Goal: Transaction & Acquisition: Purchase product/service

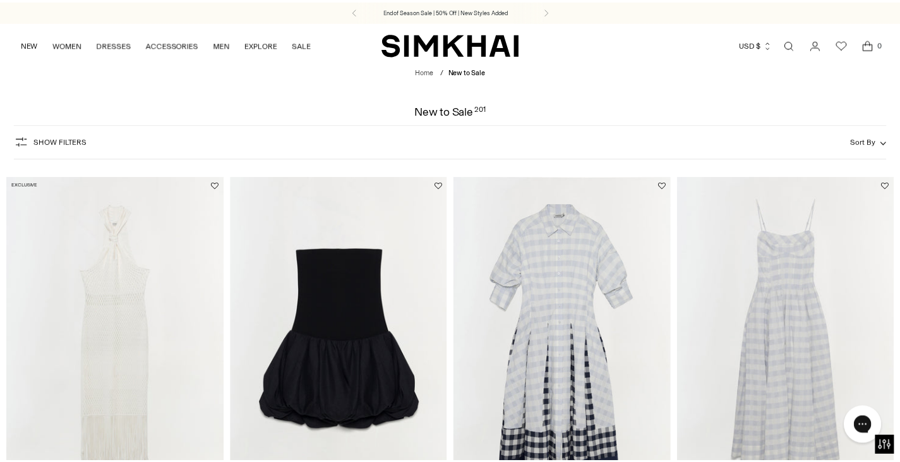
scroll to position [126, 0]
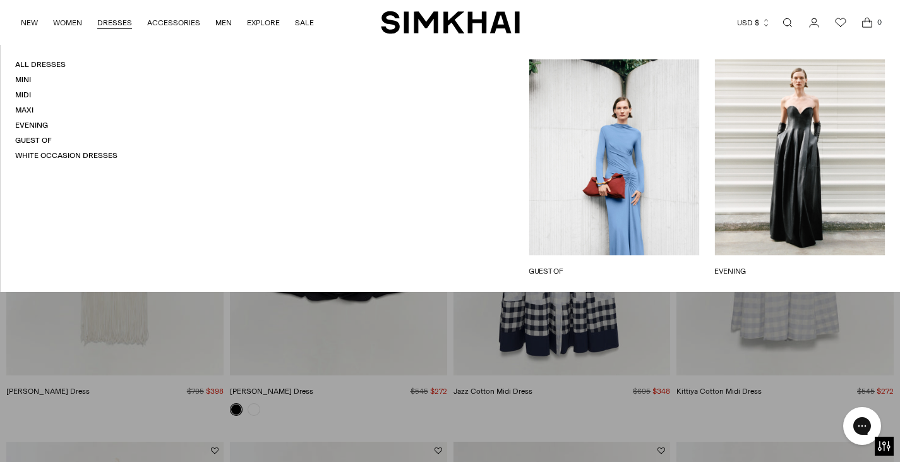
click at [110, 23] on link "DRESSES" at bounding box center [114, 23] width 35 height 28
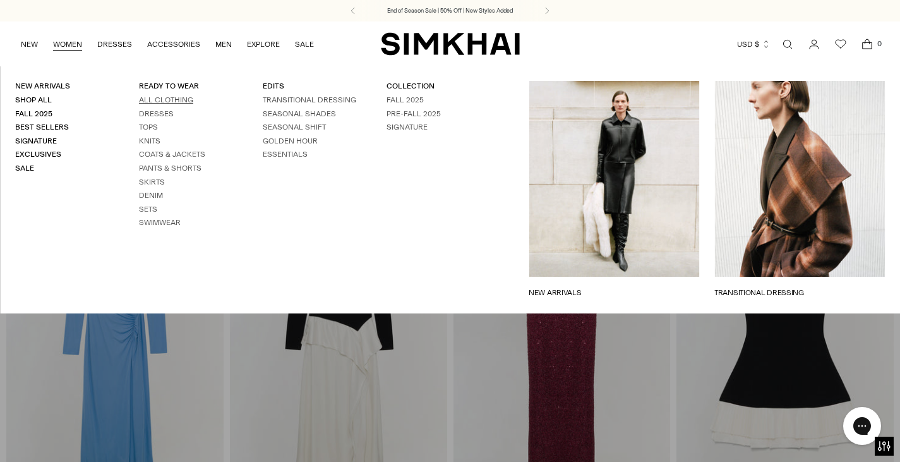
click at [172, 97] on link "All Clothing" at bounding box center [166, 99] width 54 height 9
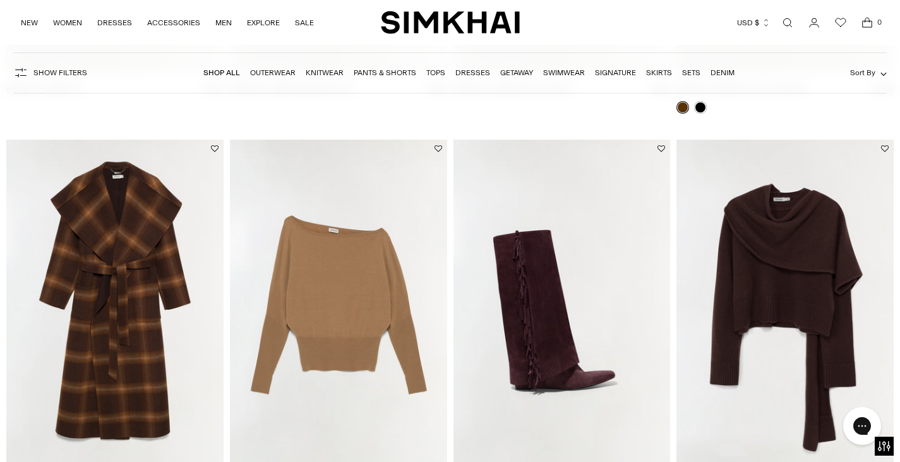
scroll to position [1201, 0]
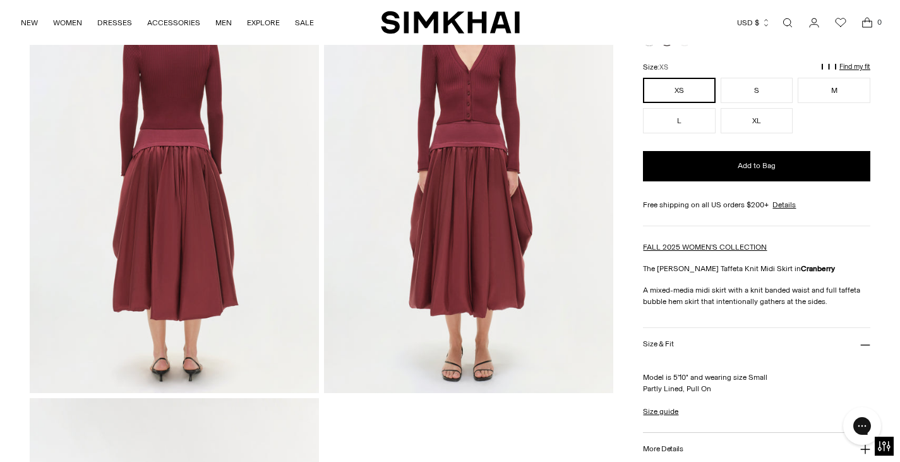
scroll to position [1011, 0]
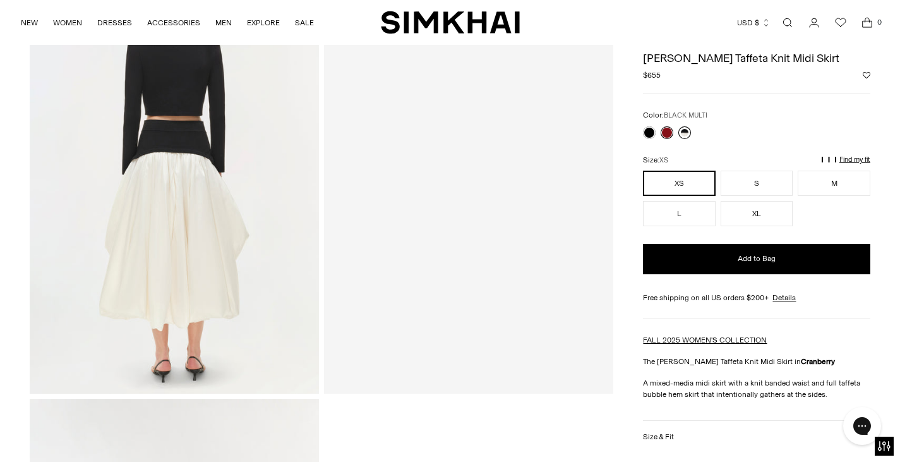
click at [681, 132] on link at bounding box center [685, 132] width 13 height 13
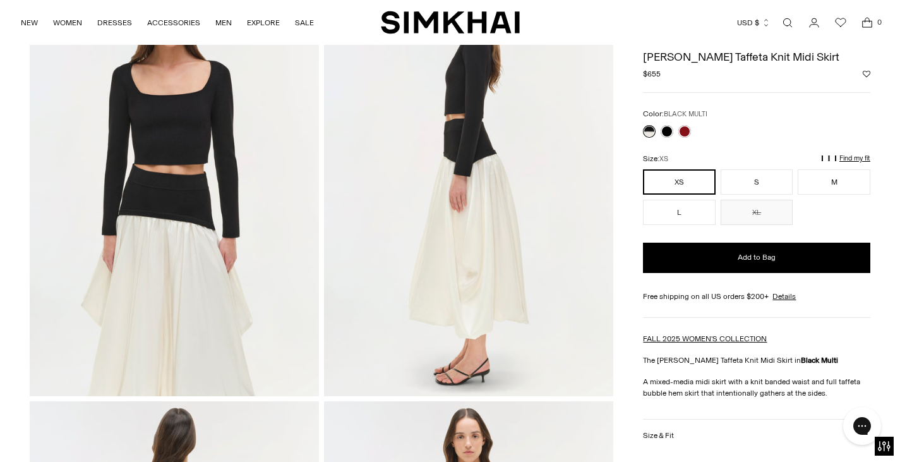
scroll to position [569, 0]
